Goal: Task Accomplishment & Management: Manage account settings

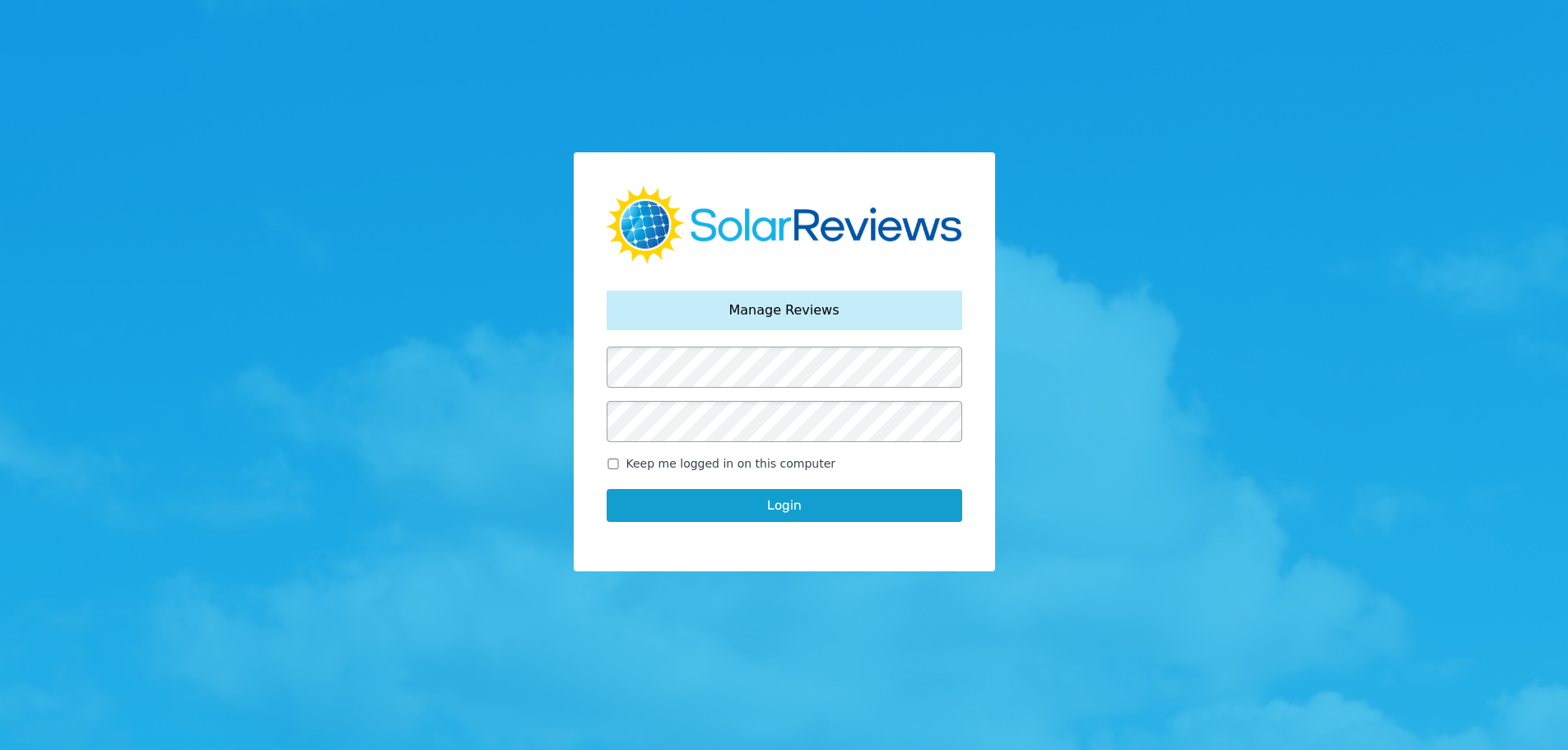
click at [617, 464] on input "Keep me logged in on this computer" at bounding box center [613, 464] width 13 height 11
checkbox input "true"
click at [690, 511] on button "Login" at bounding box center [785, 505] width 356 height 33
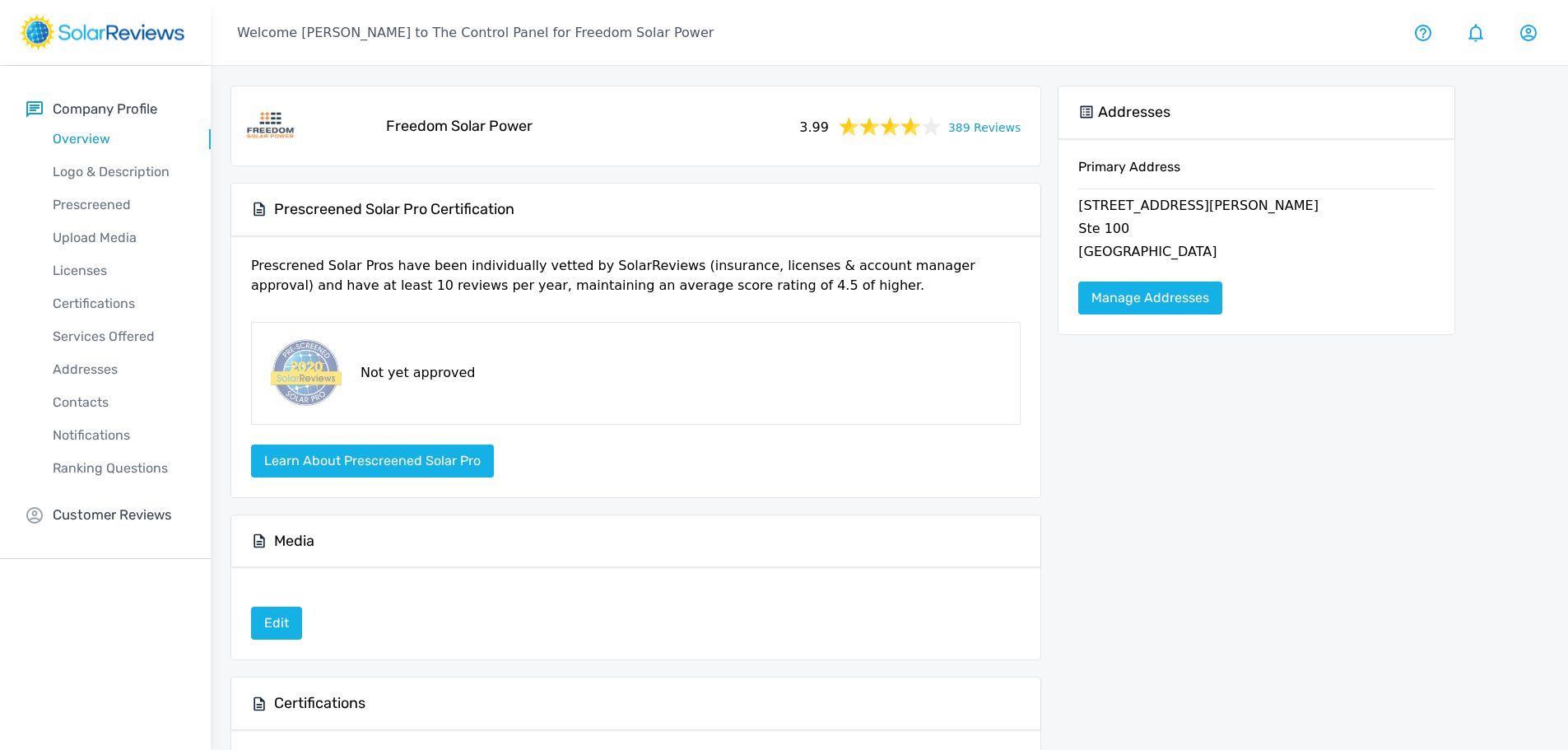
click at [1002, 128] on link "389 Reviews" at bounding box center [984, 127] width 73 height 21
